Goal: Communication & Community: Participate in discussion

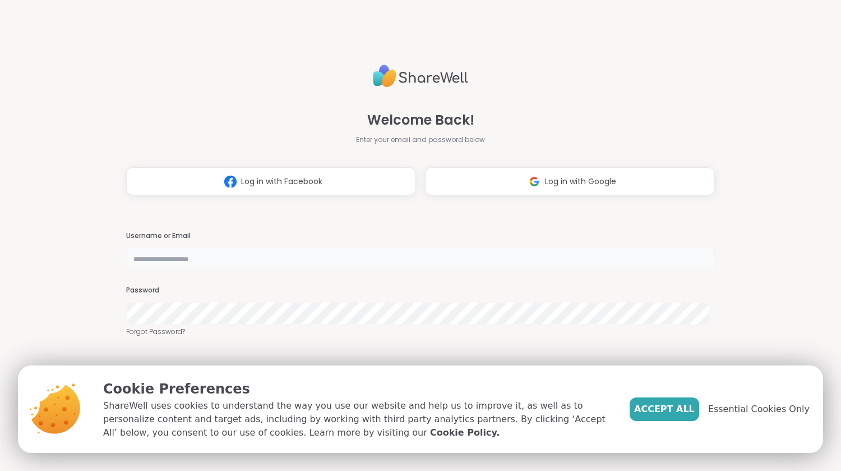
click at [274, 268] on input "text" at bounding box center [420, 258] width 589 height 22
type input "**********"
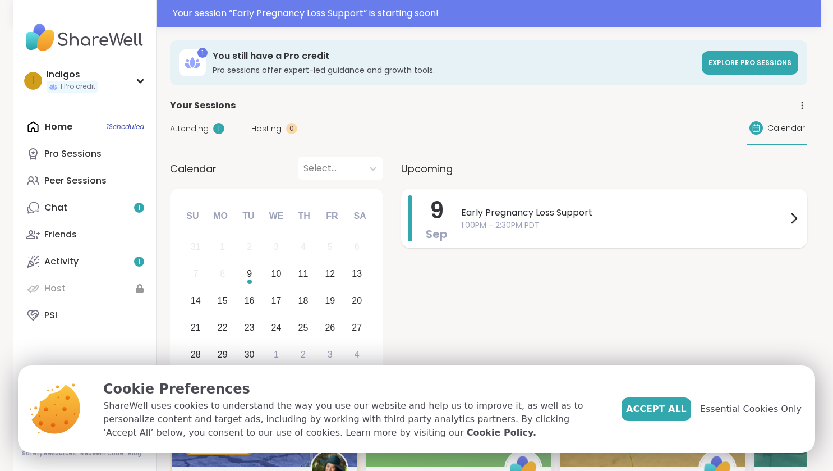
click at [579, 216] on span "Early Pregnancy Loss Support" at bounding box center [624, 212] width 326 height 13
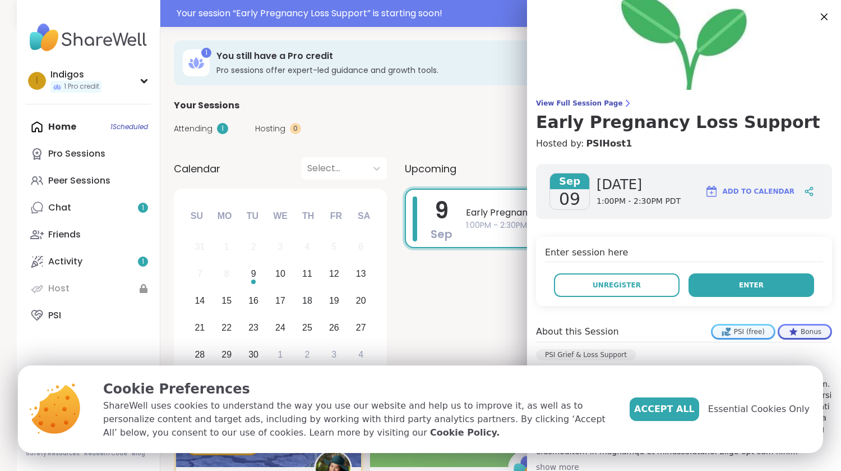
click at [739, 287] on span "Enter" at bounding box center [751, 285] width 25 height 10
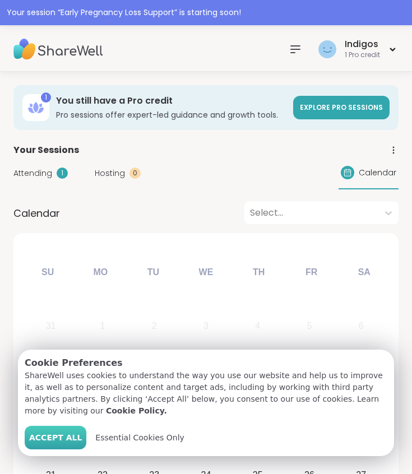
click at [49, 437] on span "Accept All" at bounding box center [55, 438] width 53 height 12
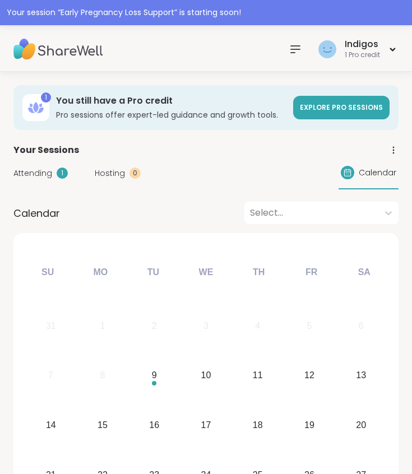
click at [289, 47] on icon at bounding box center [295, 49] width 13 height 13
